Goal: Ask a question

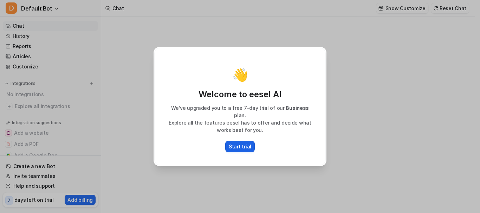
click at [242, 146] on p "Start trial" at bounding box center [240, 146] width 23 height 7
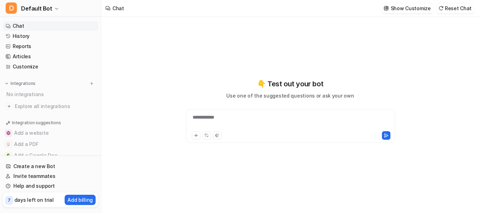
type textarea "**********"
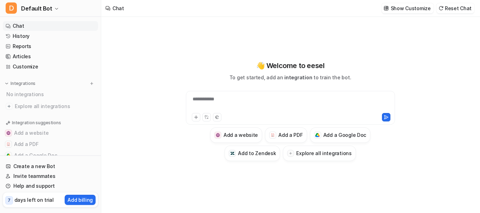
click at [245, 115] on div at bounding box center [242, 117] width 100 height 8
click at [279, 116] on div at bounding box center [242, 117] width 100 height 8
click at [297, 99] on div "**********" at bounding box center [291, 104] width 206 height 16
click at [298, 134] on h3 "Add a PDF" at bounding box center [290, 135] width 24 height 7
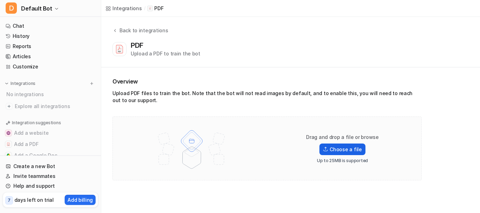
click at [333, 150] on label "Choose a file" at bounding box center [343, 150] width 46 height 12
click at [0, 0] on input "Choose a file" at bounding box center [0, 0] width 0 height 0
click at [344, 149] on label "Choose a file" at bounding box center [343, 150] width 46 height 12
click at [0, 0] on input "Choose a file" at bounding box center [0, 0] width 0 height 0
click at [181, 148] on img at bounding box center [192, 148] width 92 height 49
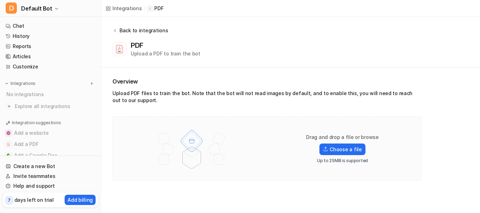
click at [121, 34] on button "Back to integrations" at bounding box center [141, 34] width 56 height 14
click at [332, 150] on label "Choose a file" at bounding box center [343, 150] width 46 height 12
click at [0, 0] on input "Choose a file" at bounding box center [0, 0] width 0 height 0
click at [135, 32] on div "Back to integrations" at bounding box center [142, 30] width 51 height 7
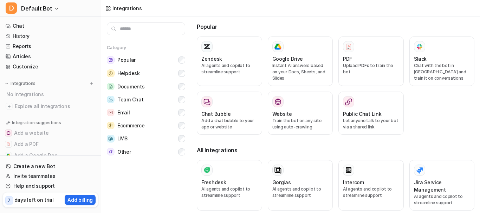
click at [123, 28] on input "text" at bounding box center [146, 29] width 78 height 13
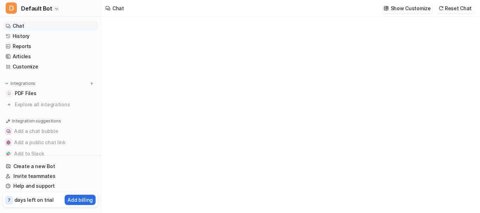
type textarea "**********"
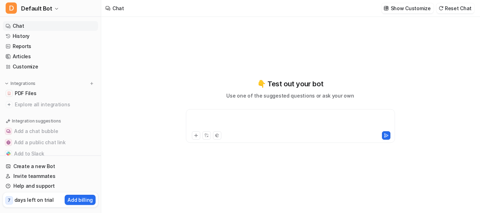
click at [199, 117] on div at bounding box center [291, 122] width 206 height 16
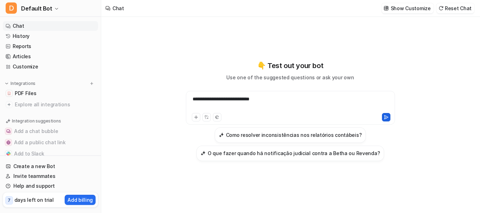
click at [389, 118] on button at bounding box center [386, 117] width 8 height 8
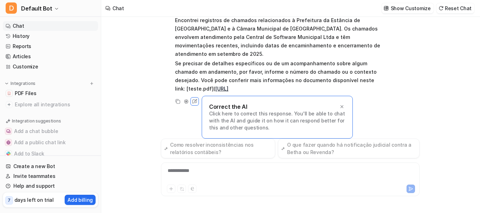
scroll to position [25, 0]
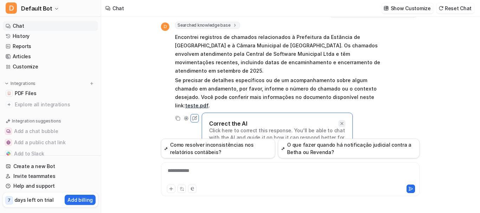
click at [341, 122] on icon at bounding box center [342, 123] width 3 height 3
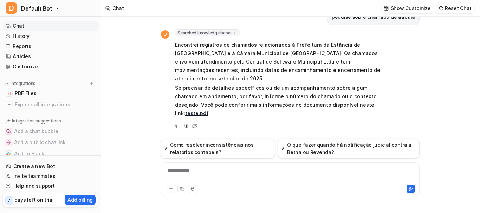
scroll to position [0, 0]
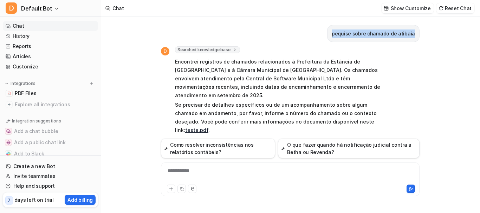
drag, startPoint x: 338, startPoint y: 34, endPoint x: 427, endPoint y: 34, distance: 89.7
click at [427, 34] on div "**********" at bounding box center [290, 115] width 378 height 197
drag, startPoint x: 404, startPoint y: 60, endPoint x: 402, endPoint y: 44, distance: 16.9
click at [404, 51] on div "D Searched knowledge base search_queries : [ "chamado de Atibaia" ] Encontrei r…" at bounding box center [290, 96] width 259 height 101
click at [415, 34] on div "pequise sobre chamado de atibaia" at bounding box center [373, 33] width 92 height 17
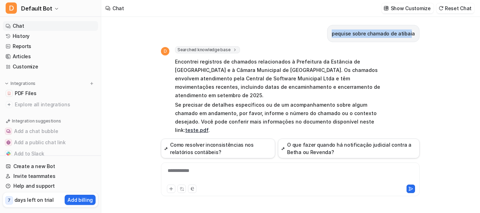
scroll to position [0, 0]
drag, startPoint x: 413, startPoint y: 34, endPoint x: 229, endPoint y: 2, distance: 186.7
click at [229, 2] on div "**********" at bounding box center [240, 106] width 480 height 213
click at [220, 26] on div "pequise sobre chamado de atibaia" at bounding box center [290, 33] width 259 height 17
